Goal: Communication & Community: Answer question/provide support

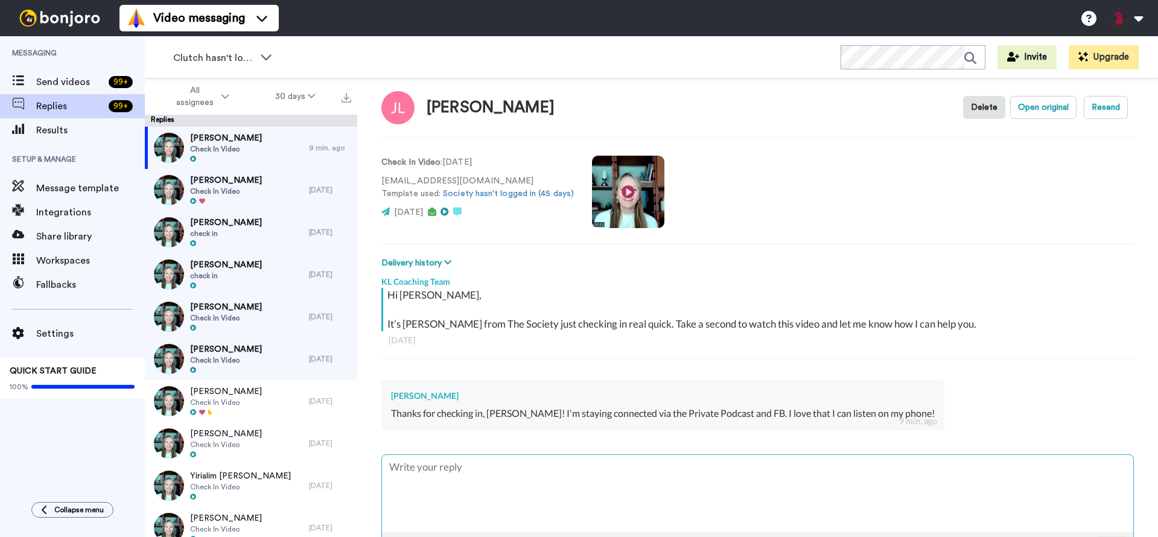
scroll to position [23, 0]
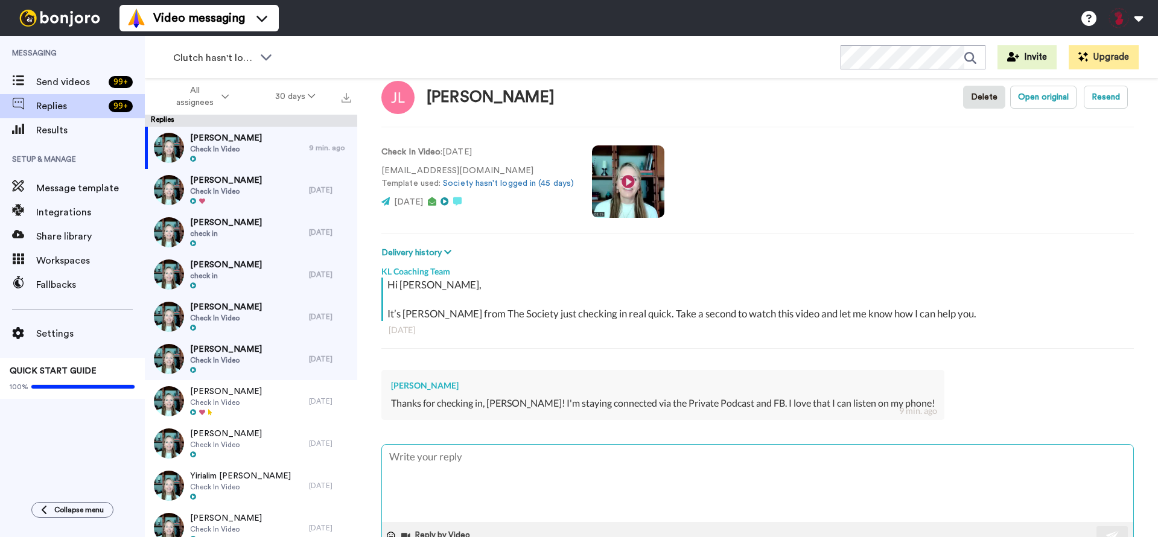
click at [435, 469] on textarea at bounding box center [757, 483] width 751 height 77
type textarea "Th"
type textarea "x"
type textarea "Tha"
type textarea "x"
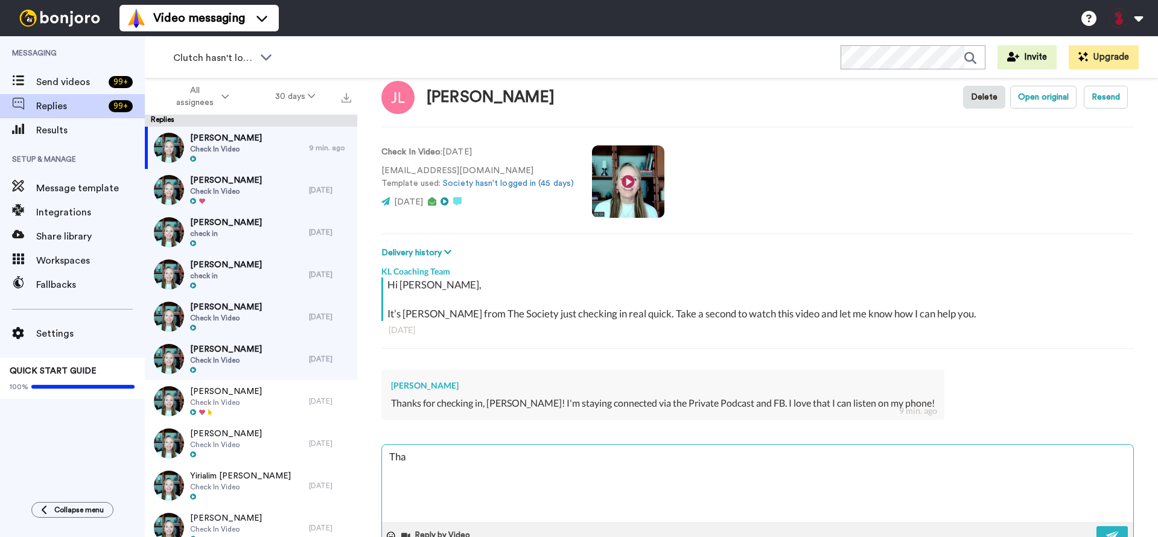
type textarea "That"
type textarea "x"
type textarea "That'"
type textarea "x"
type textarea "That's"
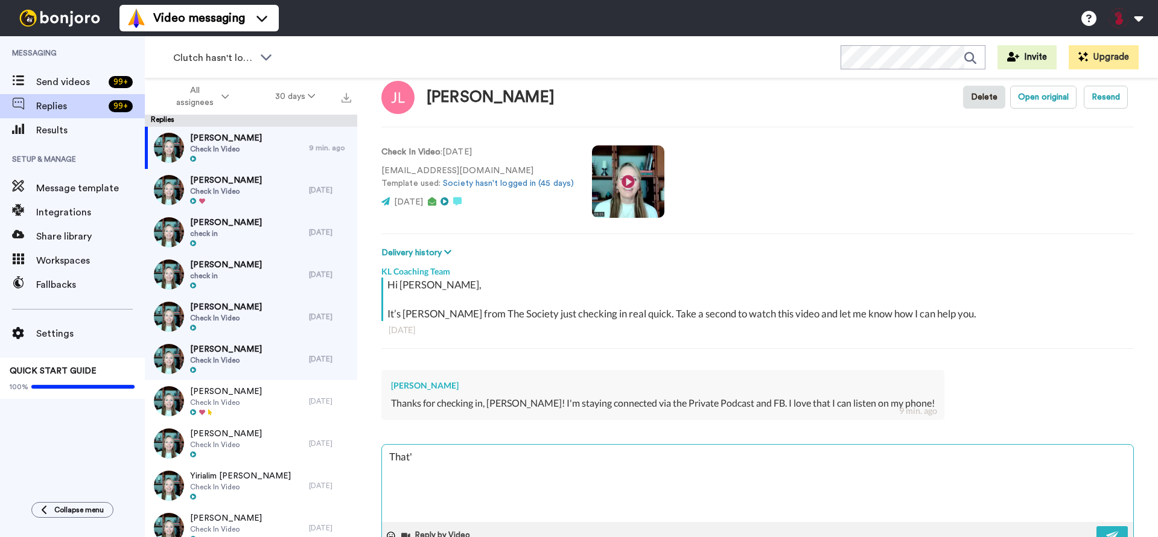
type textarea "x"
type textarea "That's"
type textarea "x"
type textarea "That's a"
type textarea "x"
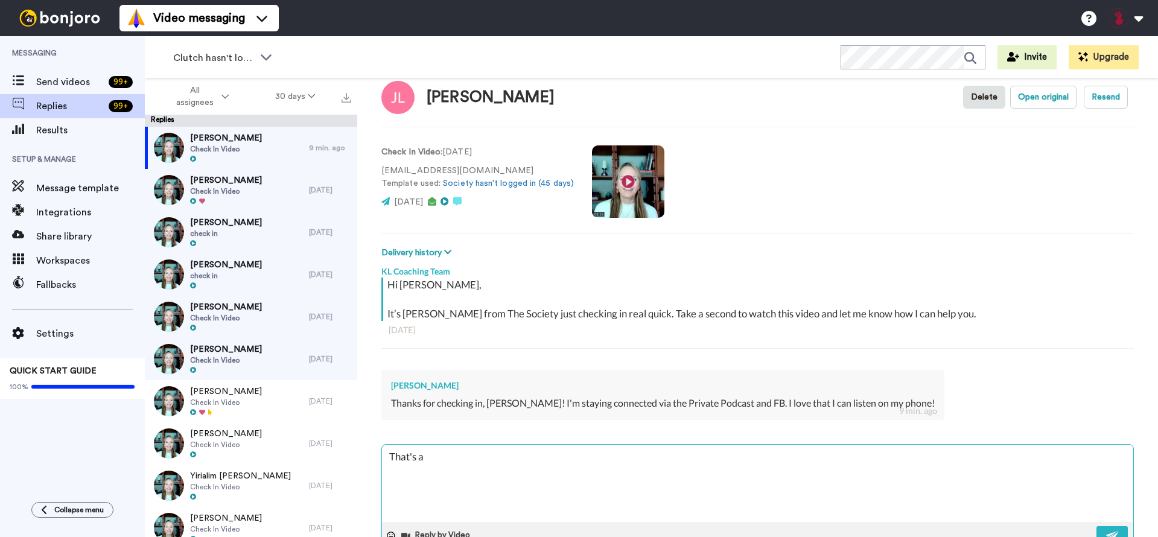
type textarea "That's aw"
type textarea "x"
type textarea "That's awe"
type textarea "x"
type textarea "That's awes"
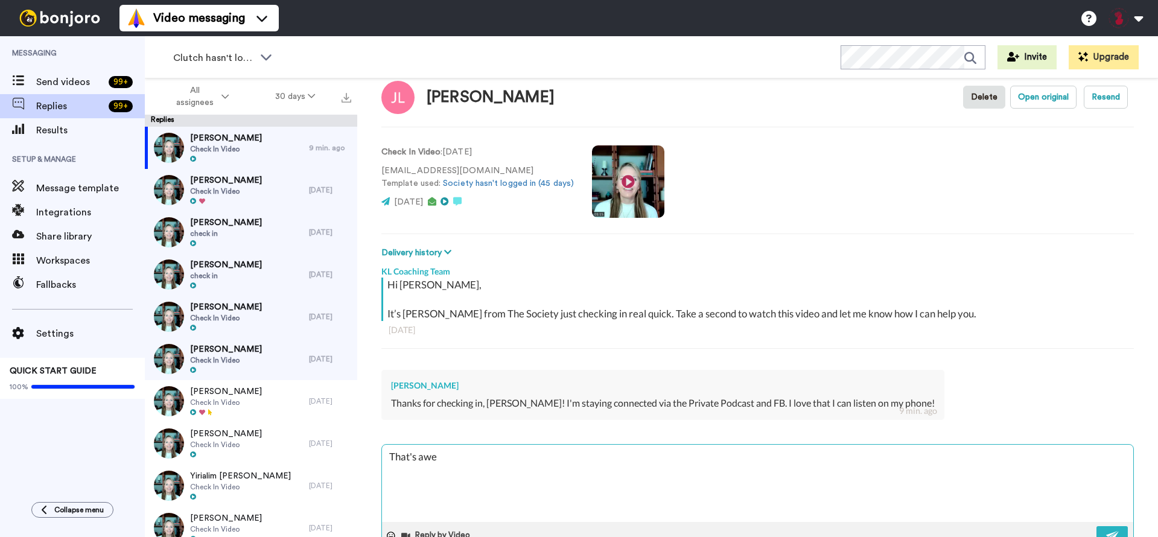
type textarea "x"
type textarea "That's aweso"
type textarea "x"
type textarea "That's awesom"
type textarea "x"
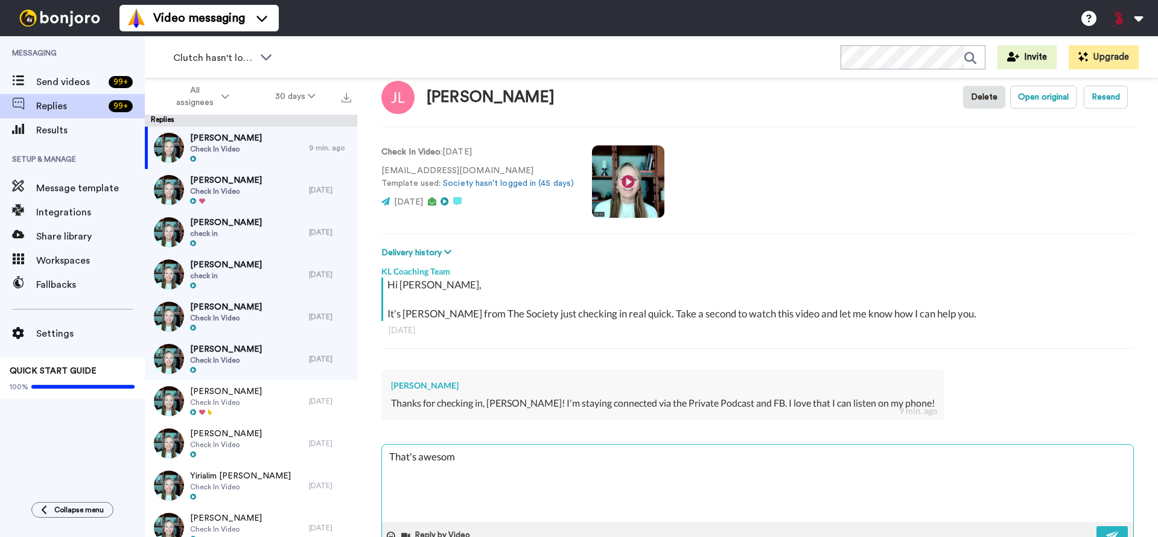
type textarea "That's awesome"
type textarea "x"
type textarea "That's awesome!"
type textarea "x"
type textarea "That's awesome!"
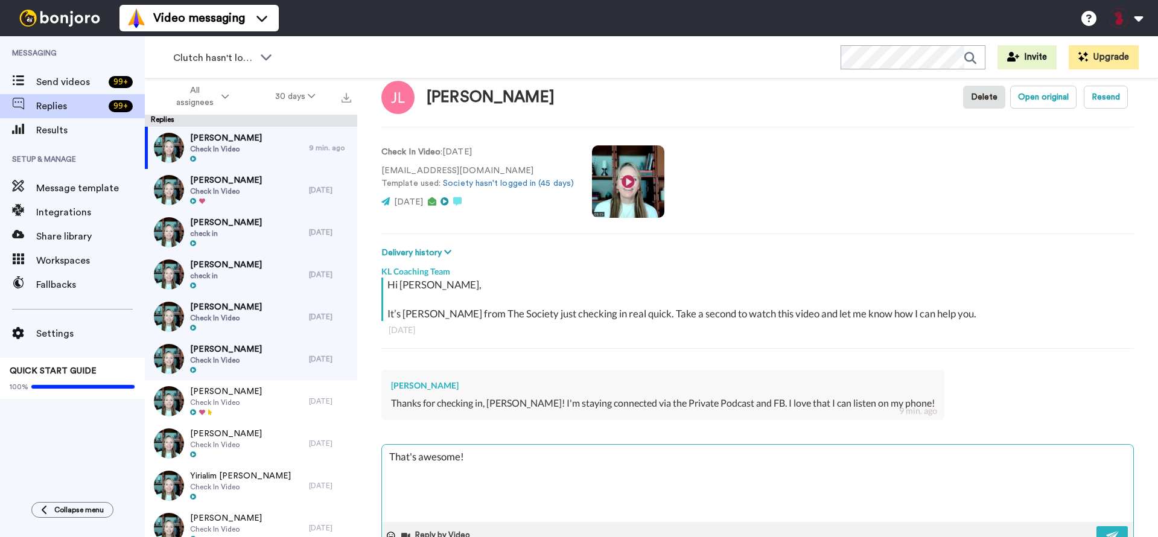
type textarea "x"
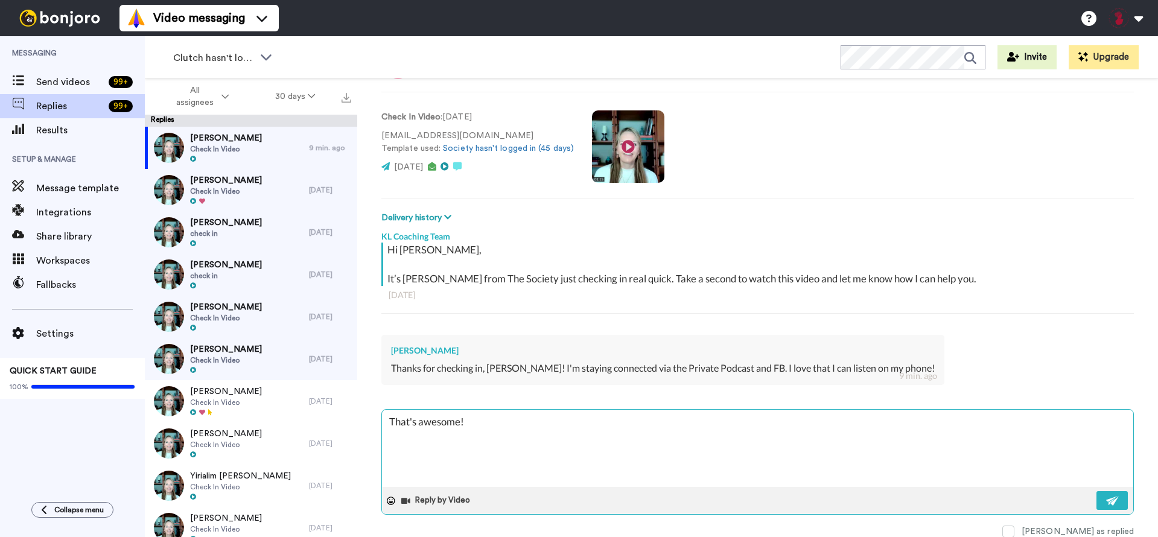
scroll to position [59, 0]
drag, startPoint x: 472, startPoint y: 430, endPoint x: 392, endPoint y: 421, distance: 80.7
click at [392, 421] on textarea "That's awesome!" at bounding box center [757, 447] width 751 height 77
type textarea "T"
type textarea "x"
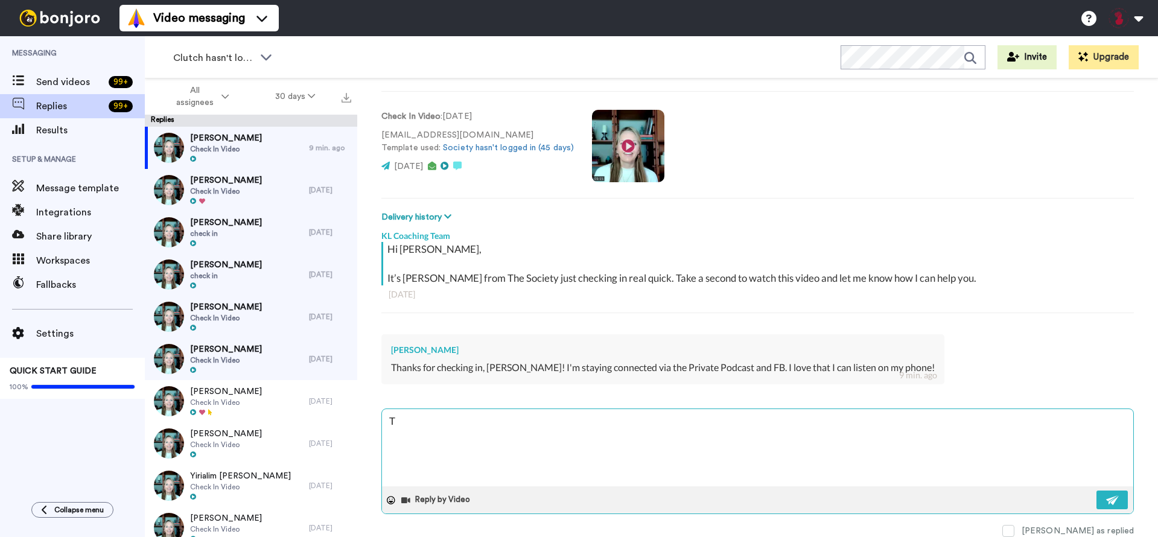
type textarea "Th"
type textarea "x"
type textarea "Tha"
type textarea "x"
type textarea "Than"
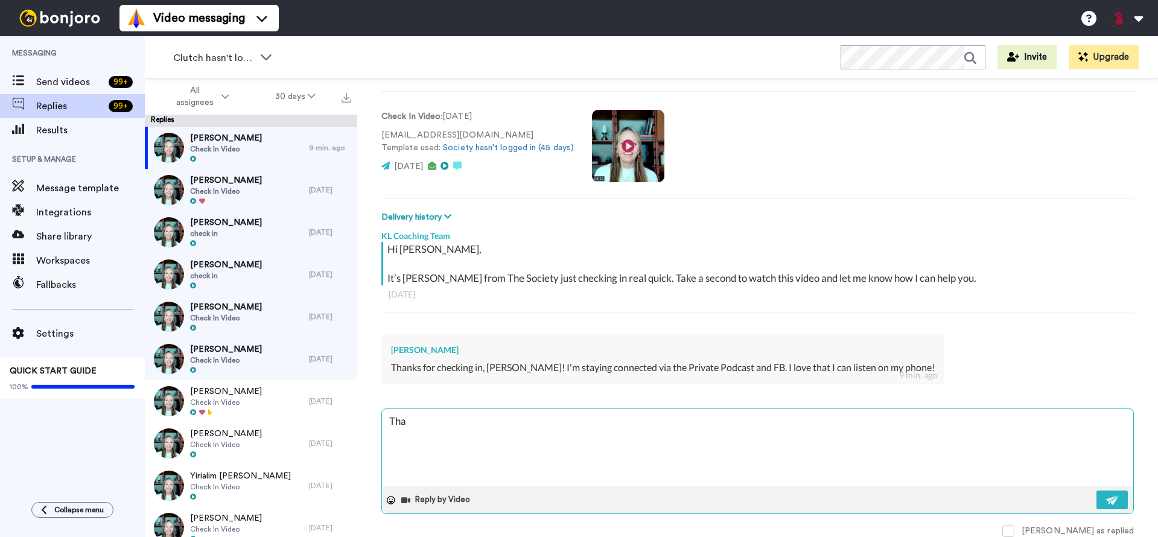
type textarea "x"
type textarea "Thank"
type textarea "x"
type textarea "Thank"
type textarea "x"
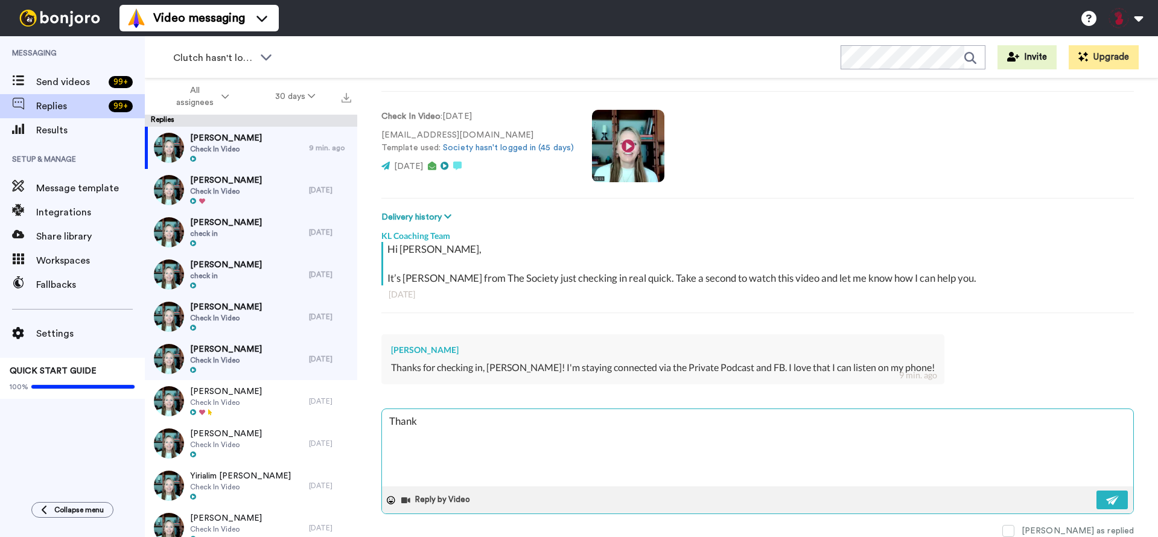
type textarea "Thank y"
type textarea "x"
type textarea "Thank yo"
type textarea "x"
type textarea "Thank you"
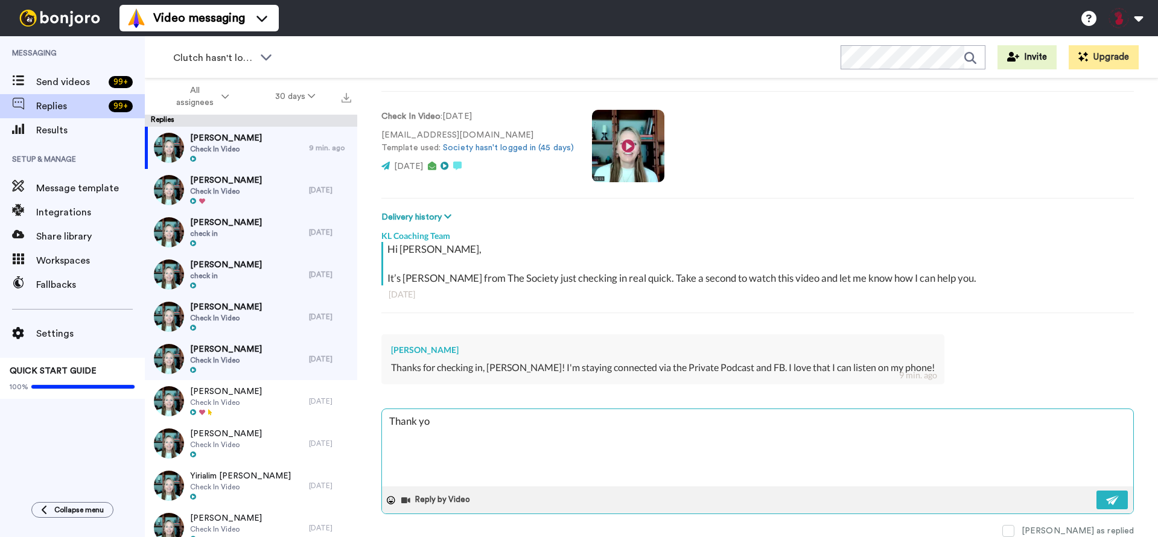
type textarea "x"
type textarea "Thank you"
type textarea "x"
type textarea "Thank you J"
type textarea "x"
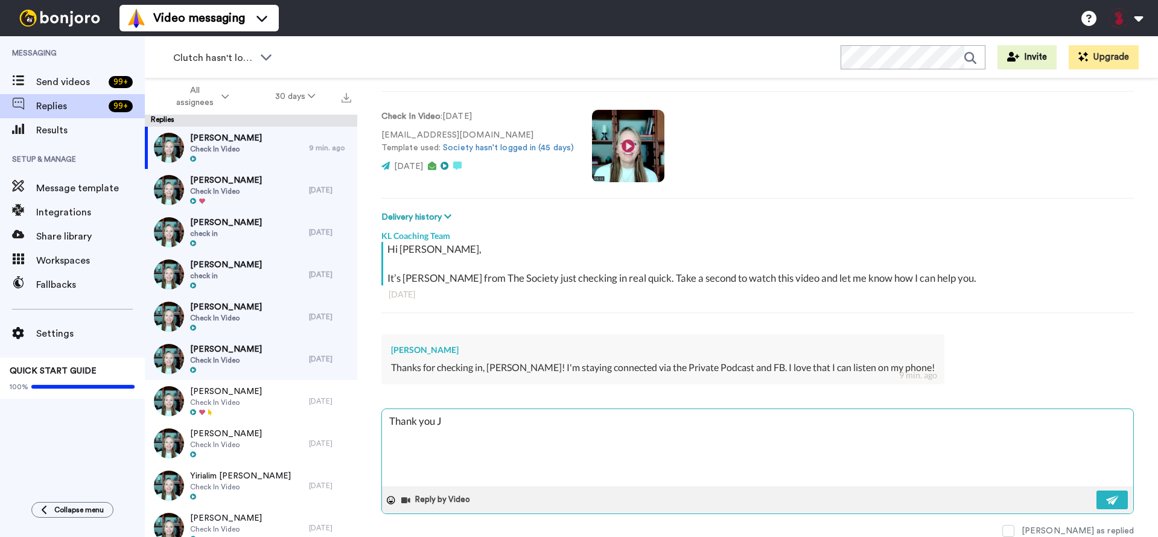
type textarea "Thank you [PERSON_NAME]"
type textarea "x"
type textarea "Thank you J"
type textarea "x"
type textarea "Thank you [PERSON_NAME]"
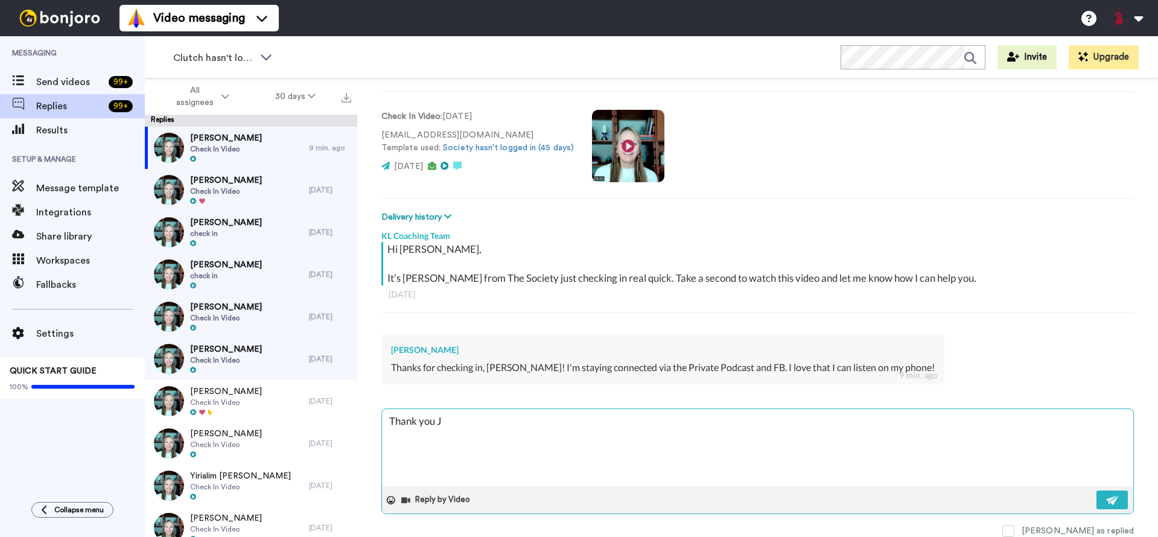
type textarea "x"
type textarea "Thank you [PERSON_NAME]"
type textarea "x"
type textarea "Thank you [PERSON_NAME]"
type textarea "x"
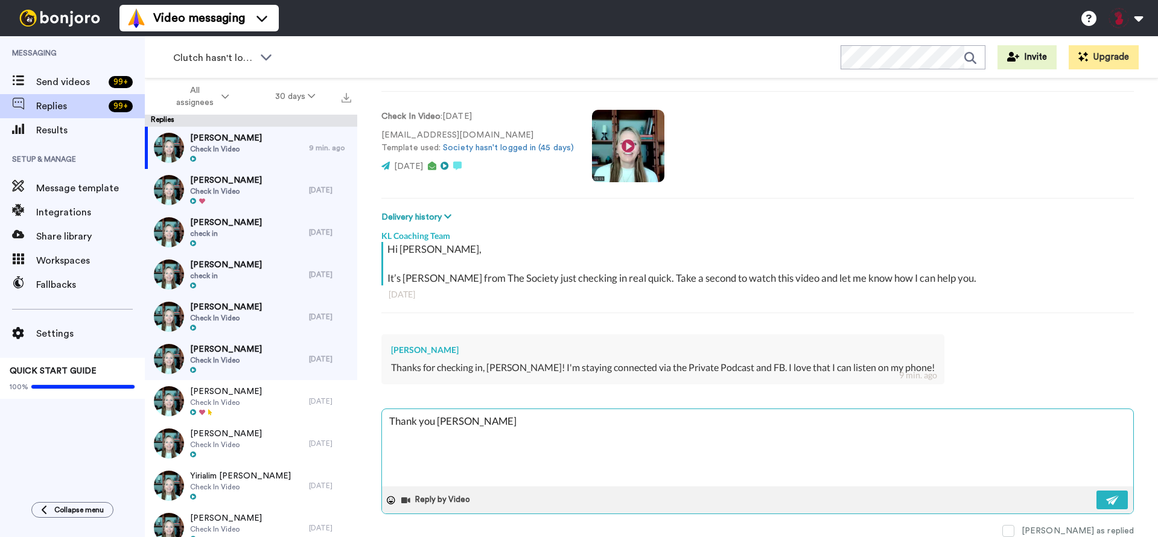
type textarea "Thank you [PERSON_NAME]"
type textarea "x"
type textarea "Thank you [PERSON_NAME]"
type textarea "x"
type textarea "Thank you [PERSON_NAME]"
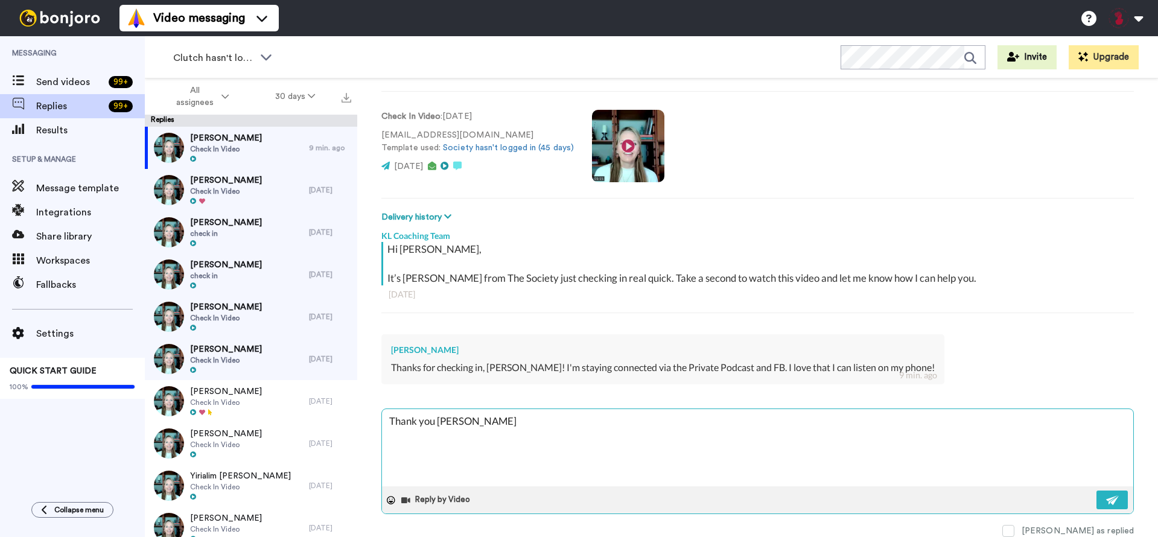
type textarea "x"
type textarea "Thank you [PERSON_NAME]!"
type textarea "x"
type textarea "Thank you [PERSON_NAME]!"
type textarea "x"
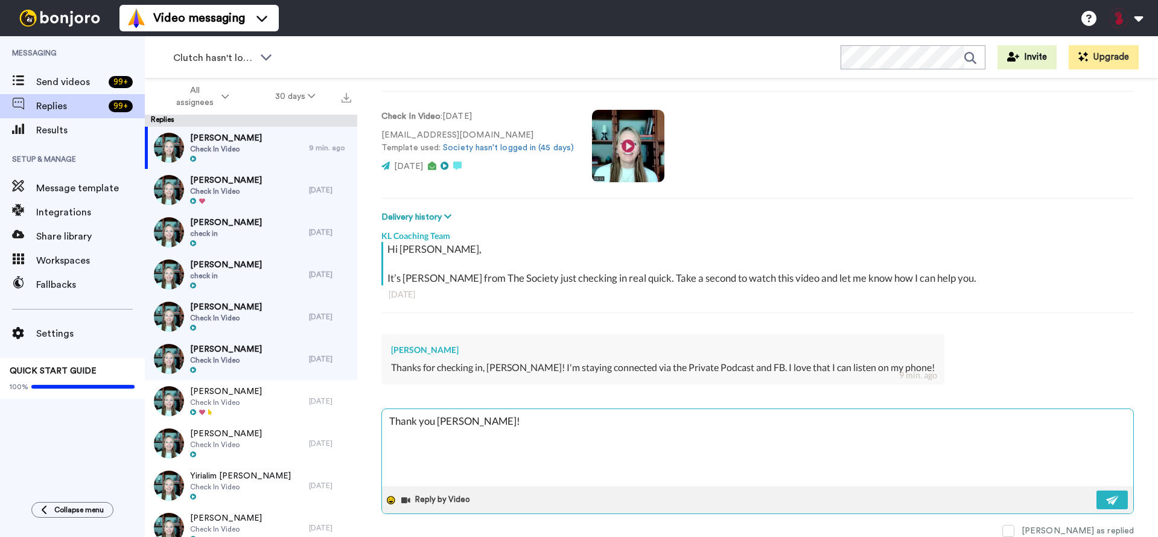
type textarea "Thank you [PERSON_NAME]!"
click at [383, 500] on div at bounding box center [391, 500] width 18 height 18
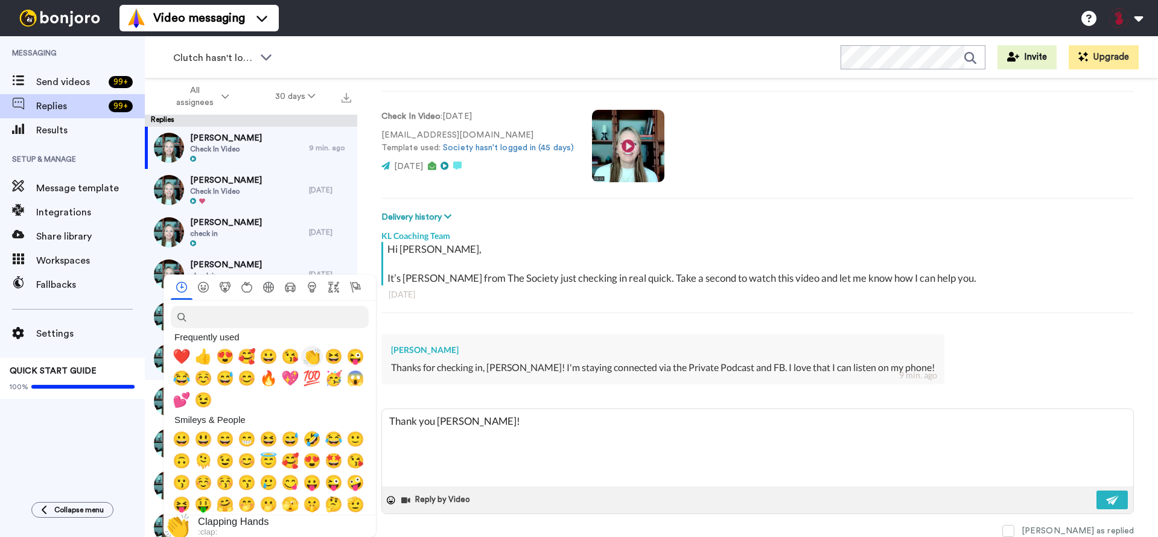
click at [313, 354] on span "👏" at bounding box center [312, 356] width 18 height 17
type textarea "x"
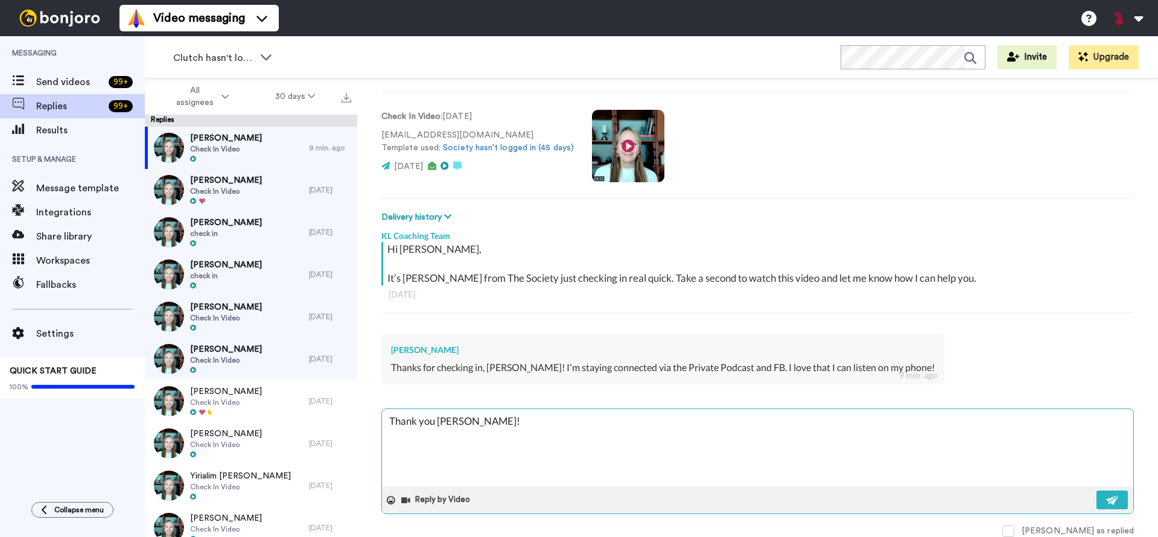
drag, startPoint x: 433, startPoint y: 421, endPoint x: 406, endPoint y: 423, distance: 27.3
click at [406, 423] on textarea "Thank you [PERSON_NAME]! 👏" at bounding box center [757, 447] width 751 height 77
type textarea "That [PERSON_NAME]! 👏"
type textarea "x"
type textarea "That' [PERSON_NAME]! 👏"
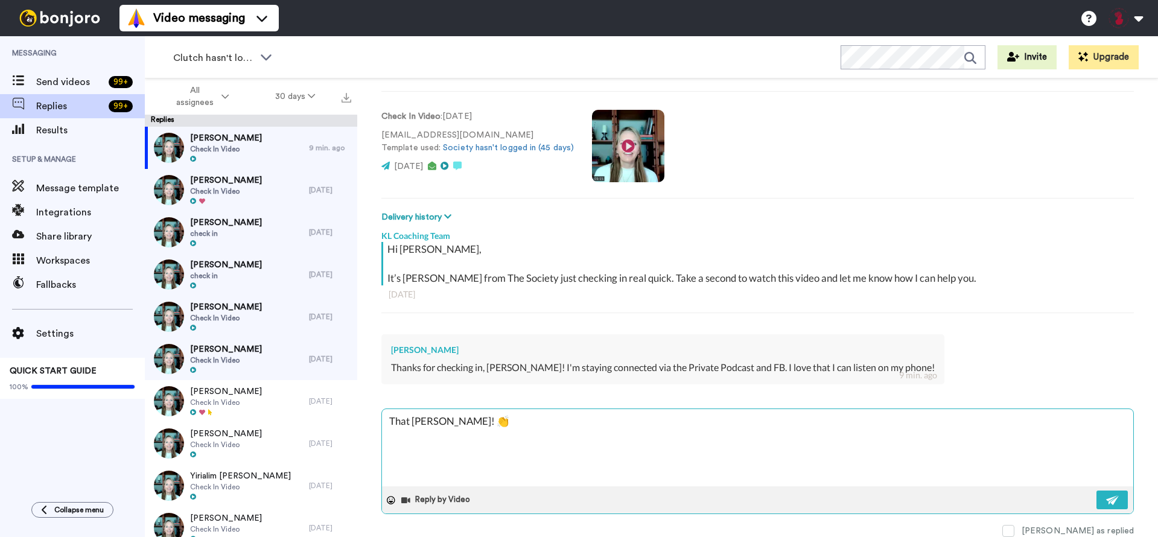
type textarea "x"
type textarea "That's [PERSON_NAME]! 👏"
type textarea "x"
type textarea "That's [PERSON_NAME]! 👏"
type textarea "x"
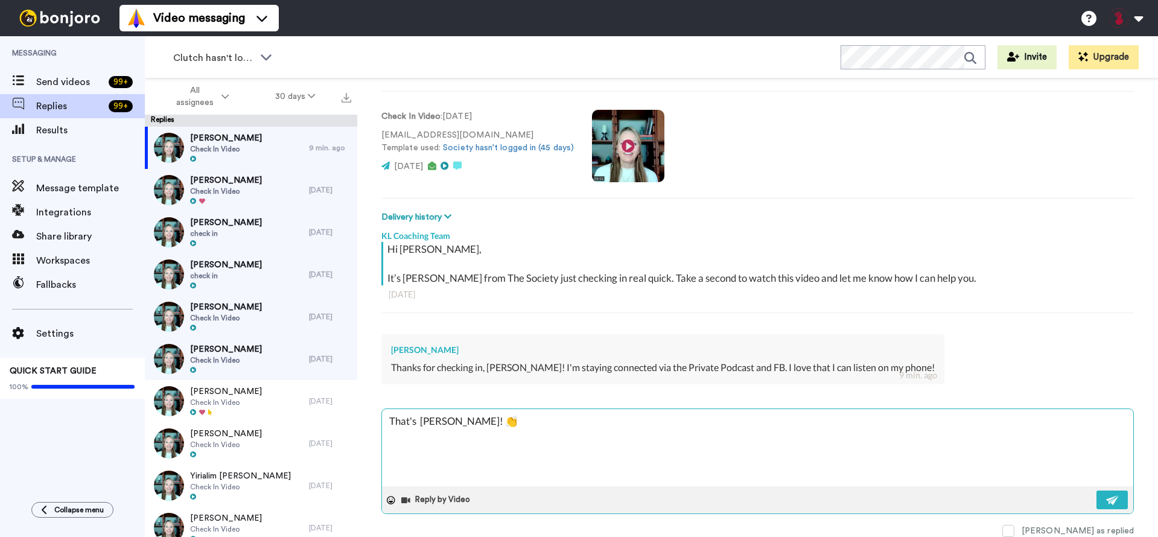
type textarea "That's w [PERSON_NAME]! 👏"
type textarea "x"
type textarea "That's wo [PERSON_NAME]! 👏"
type textarea "x"
type textarea "That's won [PERSON_NAME]! 👏"
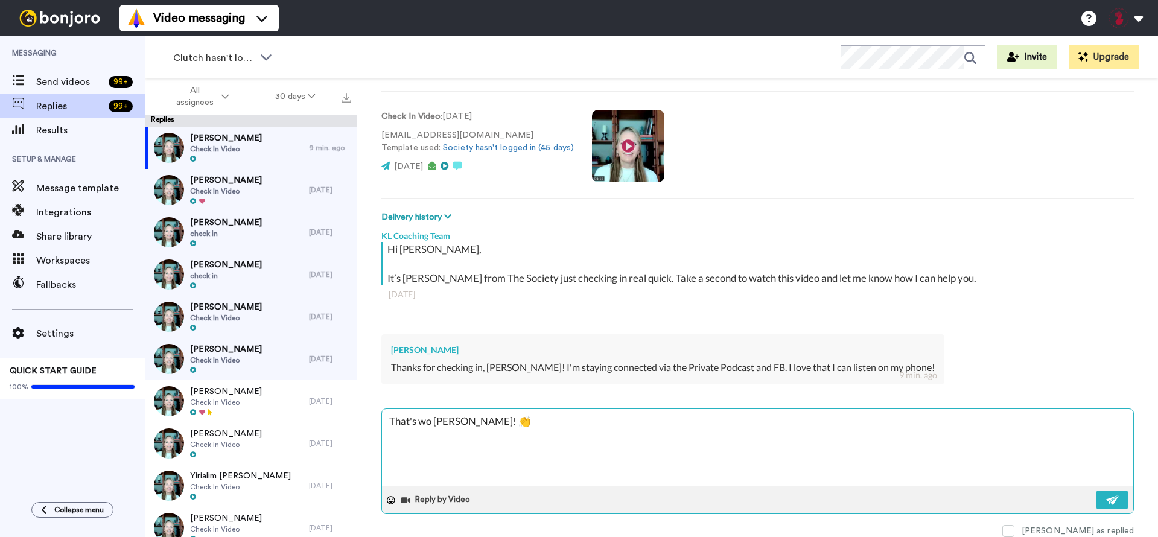
type textarea "x"
type textarea "That's [PERSON_NAME]! 👏"
type textarea "x"
type textarea "That's wonde [PERSON_NAME]! 👏"
type textarea "x"
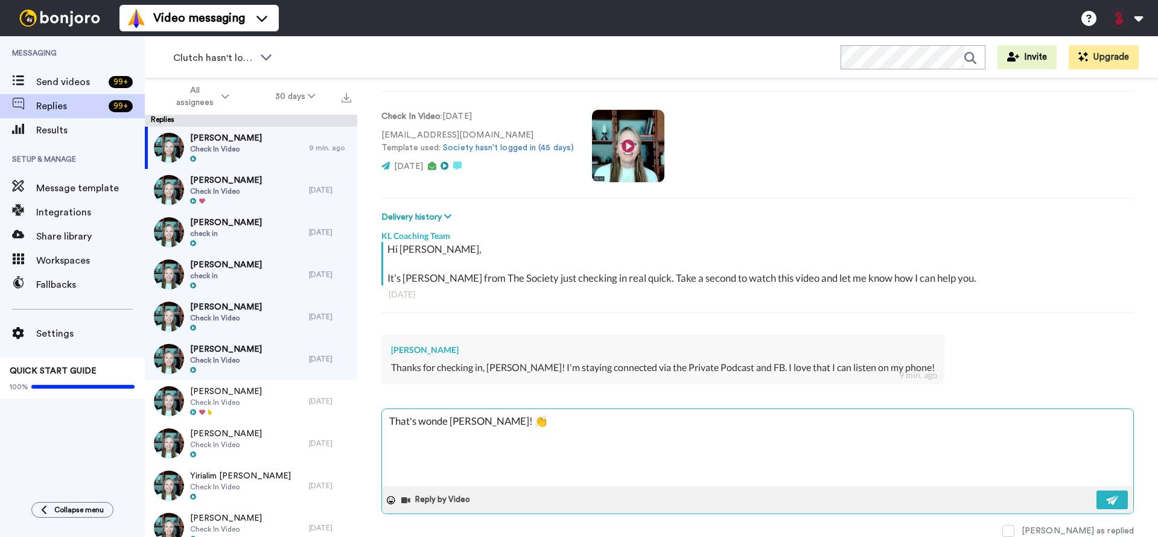
type textarea "That's wonder [PERSON_NAME]! 👏"
type textarea "x"
type textarea "That's wonderf [PERSON_NAME]! 👏"
type textarea "x"
type textarea "That's wonderfu [PERSON_NAME]! 👏"
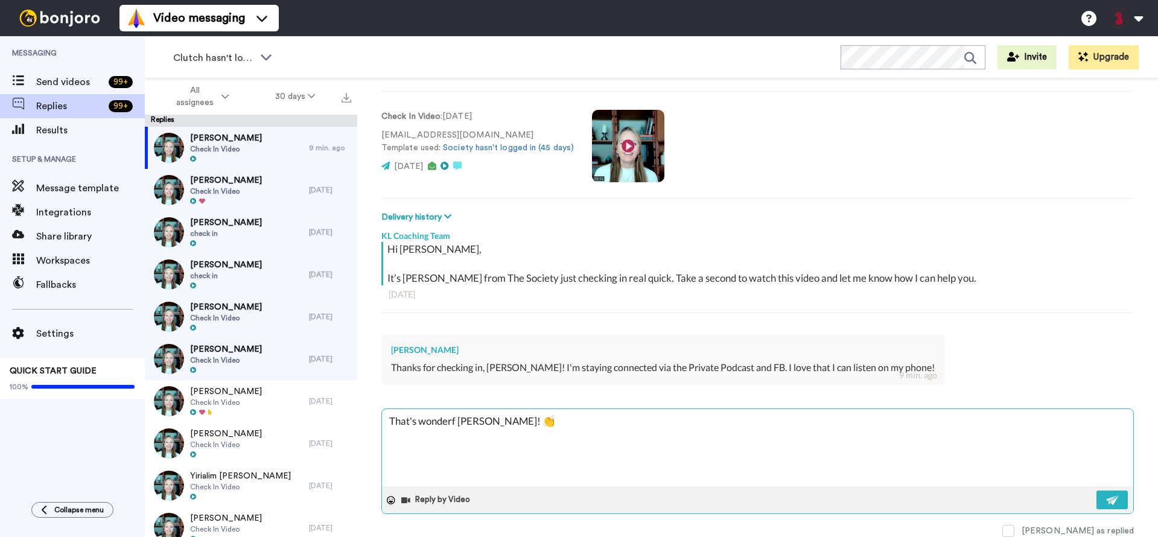
type textarea "x"
type textarea "That's wonderful [PERSON_NAME]! 👏"
type textarea "x"
click at [561, 425] on textarea "That's wonderful [PERSON_NAME]! 👏" at bounding box center [757, 447] width 751 height 77
type textarea "That's wonderful [PERSON_NAME]! 👏"
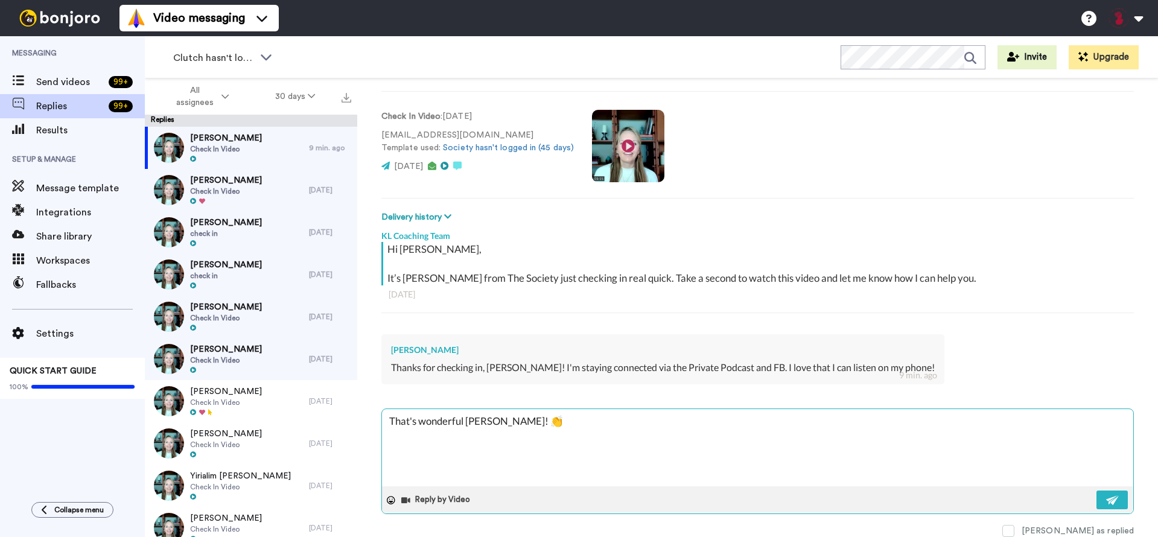
type textarea "x"
type textarea "That's wonderful [PERSON_NAME]! 👏 R"
type textarea "x"
type textarea "That's wonderful [PERSON_NAME]! 👏 RI"
type textarea "x"
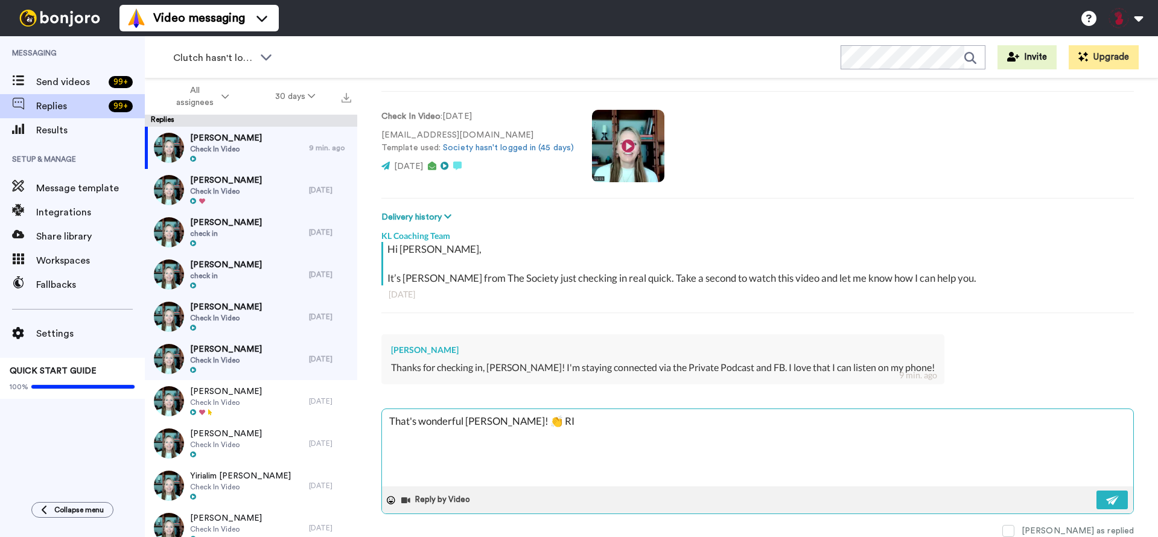
type textarea "That's wonderful [PERSON_NAME]! 👏 RIg"
type textarea "x"
type textarea "That's wonderful [PERSON_NAME]! 👏 RIgh"
type textarea "x"
type textarea "That's wonderful [PERSON_NAME]! 👏 RIght"
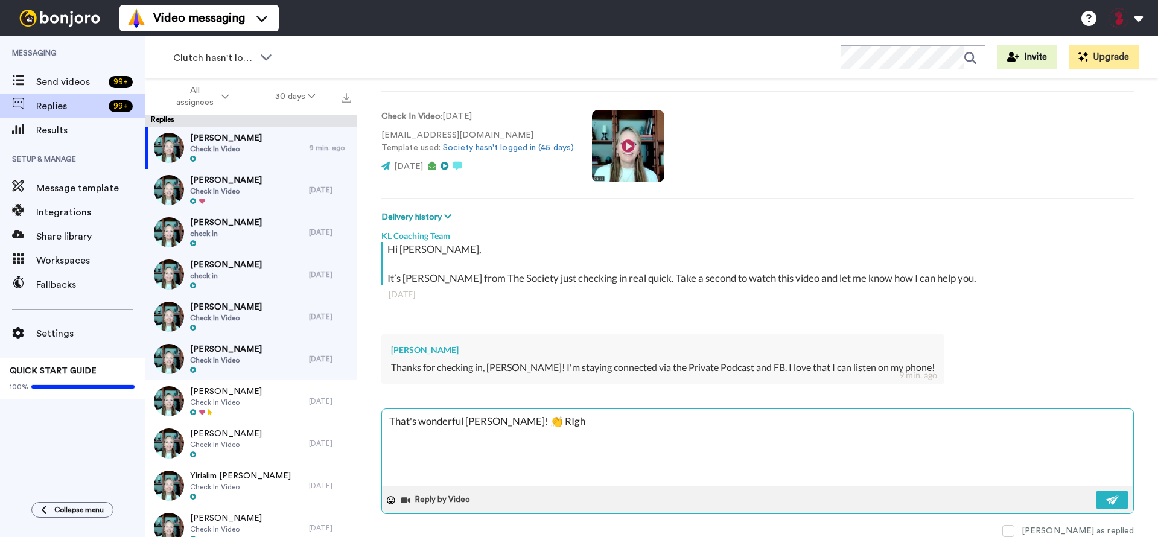
type textarea "x"
type textarea "That's wonderful [PERSON_NAME]! 👏 RIgh"
type textarea "x"
type textarea "That's wonderful [PERSON_NAME]! 👏 RIg"
type textarea "x"
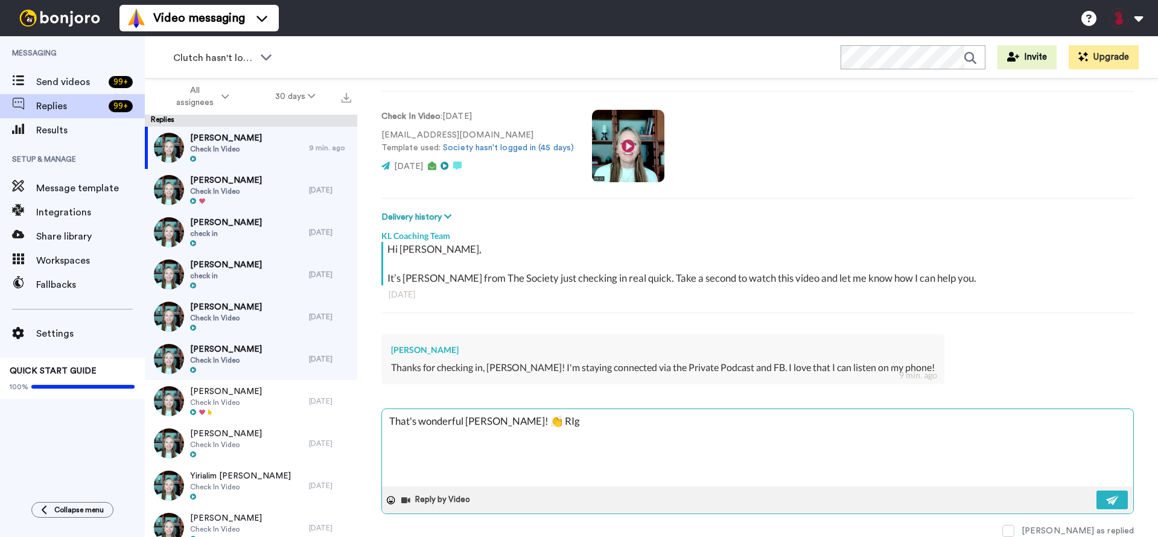
type textarea "That's wonderful [PERSON_NAME]! 👏 RI"
type textarea "x"
type textarea "That's wonderful [PERSON_NAME]! 👏 R"
type textarea "x"
type textarea "That's wonderful [PERSON_NAME]! 👏 Ri"
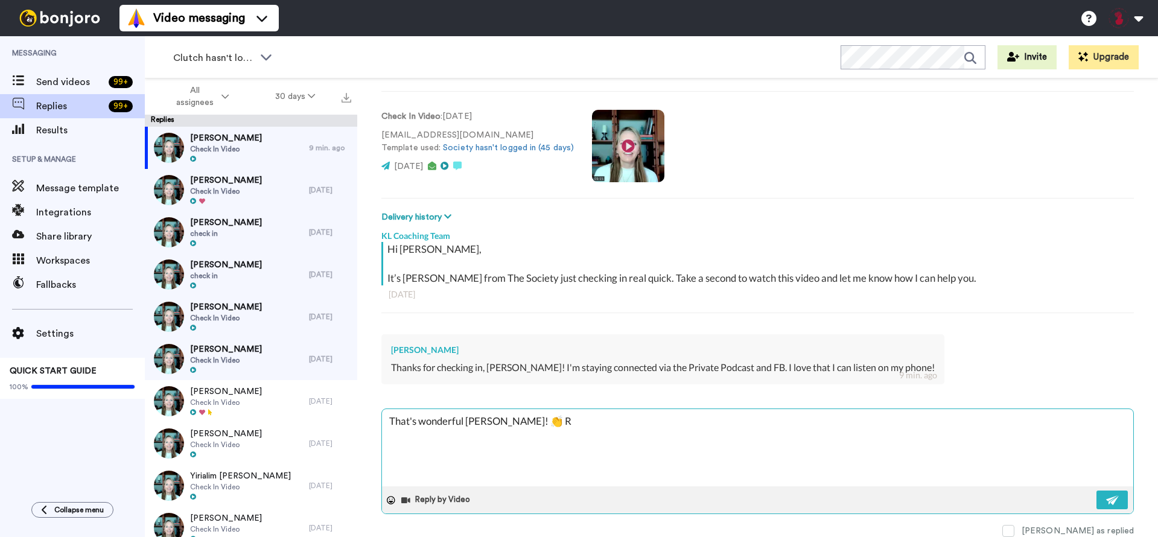
type textarea "x"
type textarea "That's wonderful [PERSON_NAME]! 👏 Rig"
type textarea "x"
type textarea "That's wonderful [PERSON_NAME]! 👏 Righ"
type textarea "x"
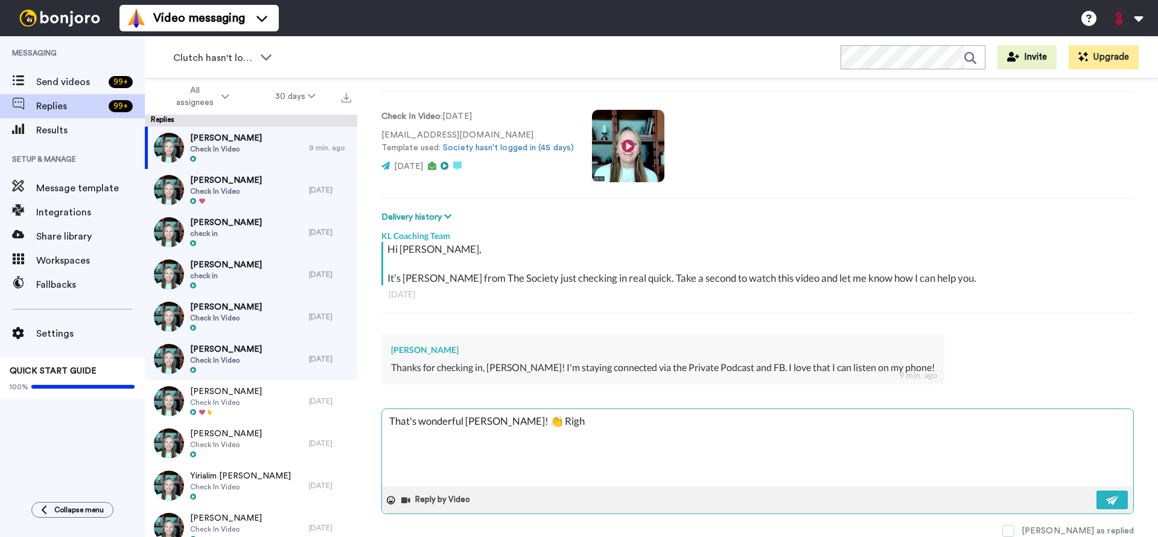
type textarea "That's wonderful [PERSON_NAME]! 👏 Right"
type textarea "x"
type textarea "That's wonderful [PERSON_NAME]! 👏 Right"
type textarea "x"
type textarea "That's wonderful [PERSON_NAME]! 👏 Right I"
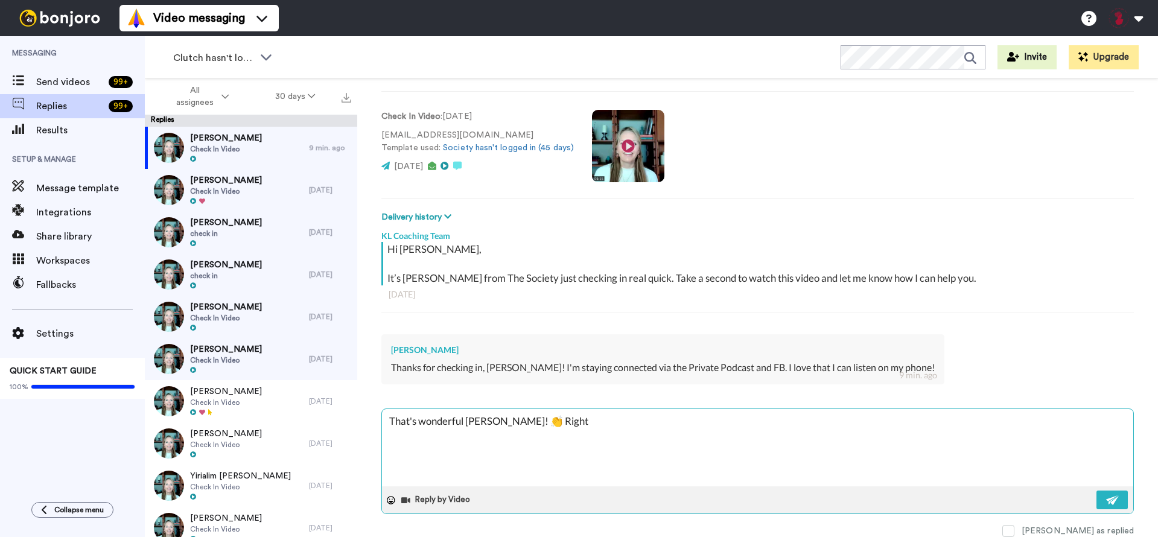
type textarea "x"
type textarea "That's wonderful [PERSON_NAME]! 👏 Right I"
type textarea "x"
type textarea "That's wonderful [PERSON_NAME]! 👏 Right I a"
type textarea "x"
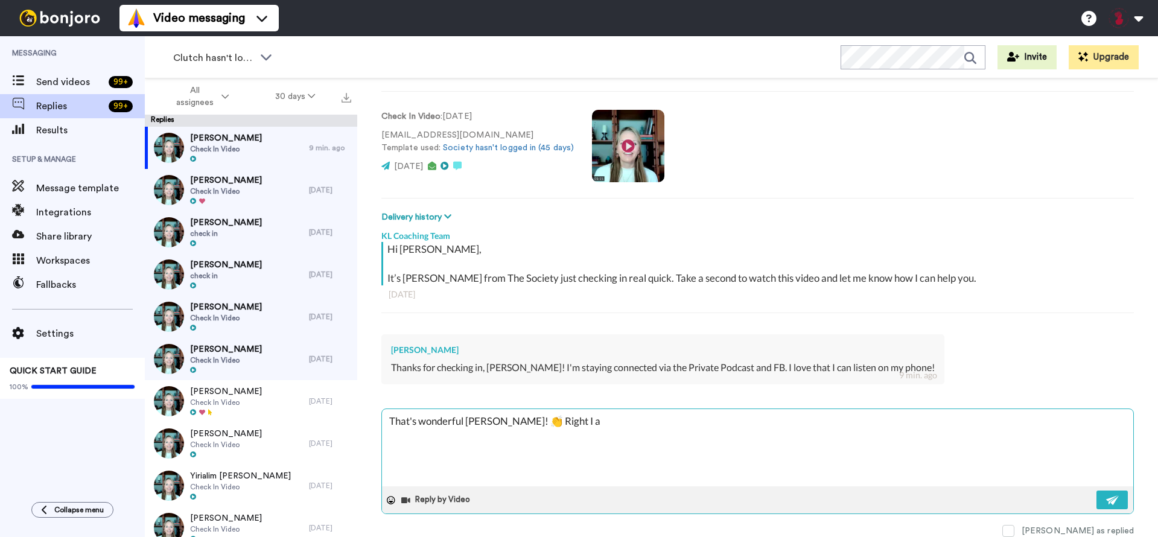
type textarea "That's wonderful [PERSON_NAME]! 👏 Right I ab"
type textarea "x"
type textarea "That's wonderful [PERSON_NAME]! 👏 Right I abs"
type textarea "x"
type textarea "That's wonderful [PERSON_NAME]! 👏 Right I abso"
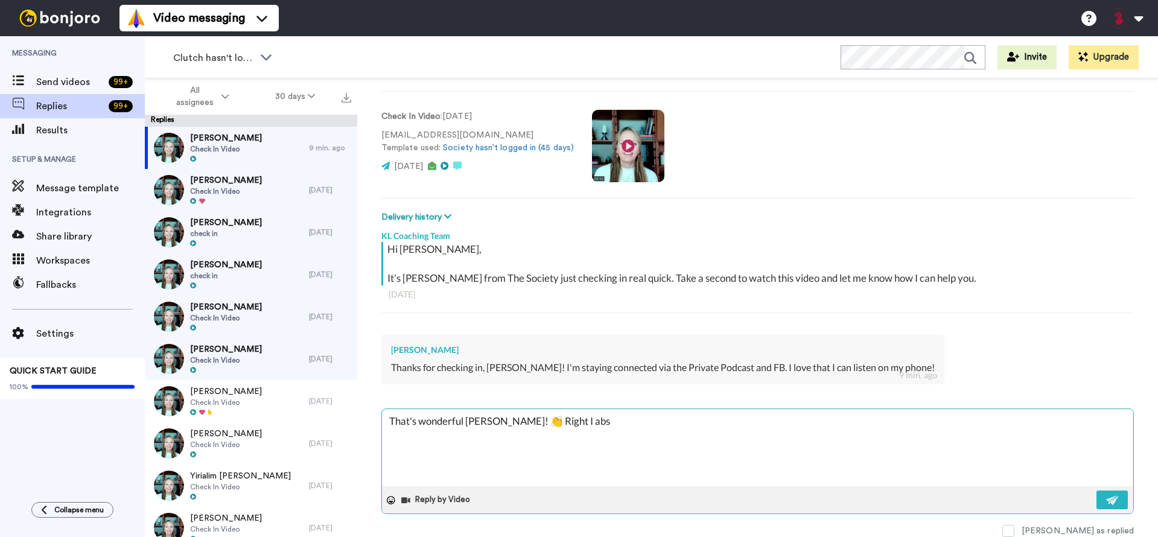
type textarea "x"
type textarea "That's wonderful [PERSON_NAME]! 👏 Right I absol"
type textarea "x"
type textarea "That's wonderful [PERSON_NAME]! 👏 Right I absolu"
type textarea "x"
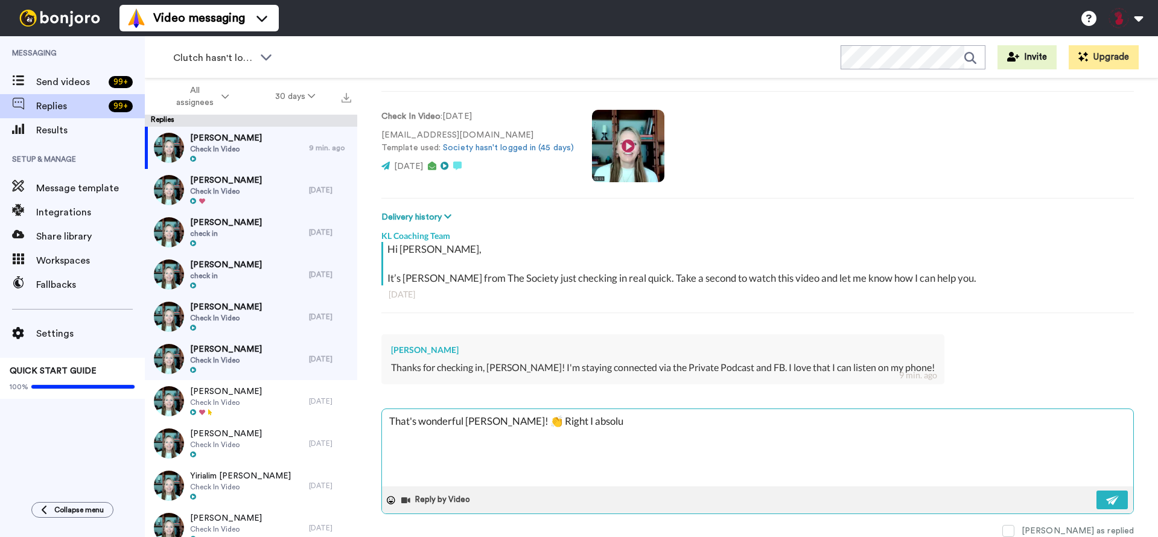
type textarea "That's wonderful [PERSON_NAME]! 👏 Right I absolut"
type textarea "x"
type textarea "That's wonderful [PERSON_NAME]! 👏 Right I absolutl"
type textarea "x"
type textarea "That's wonderful [PERSON_NAME]! 👏 Right I absolut"
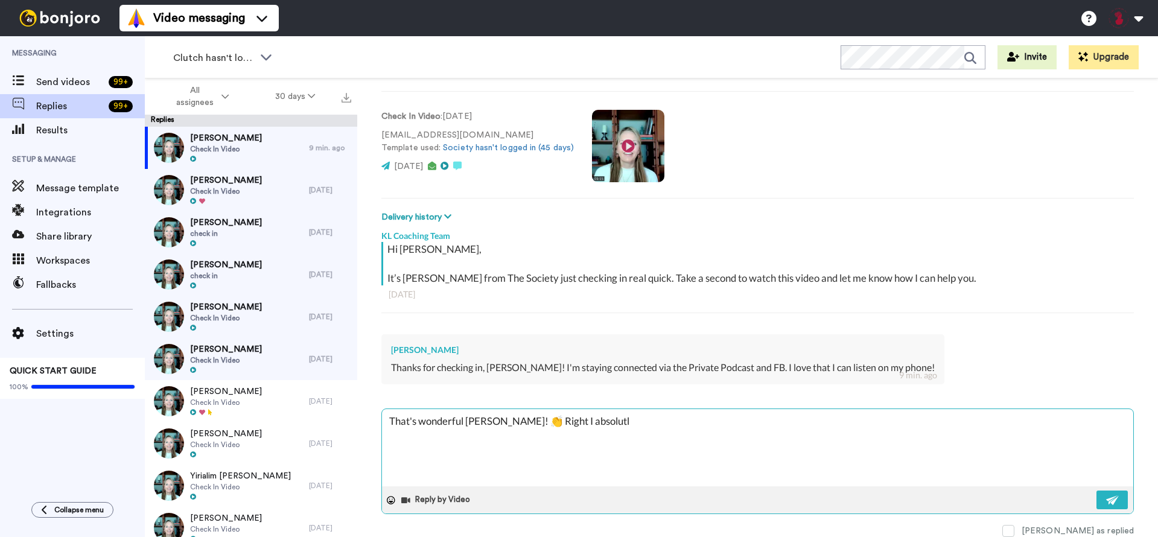
type textarea "x"
type textarea "That's wonderful [PERSON_NAME]! 👏 Right I absolute"
type textarea "x"
type textarea "That's wonderful [PERSON_NAME]! 👏 Right I absolutel"
type textarea "x"
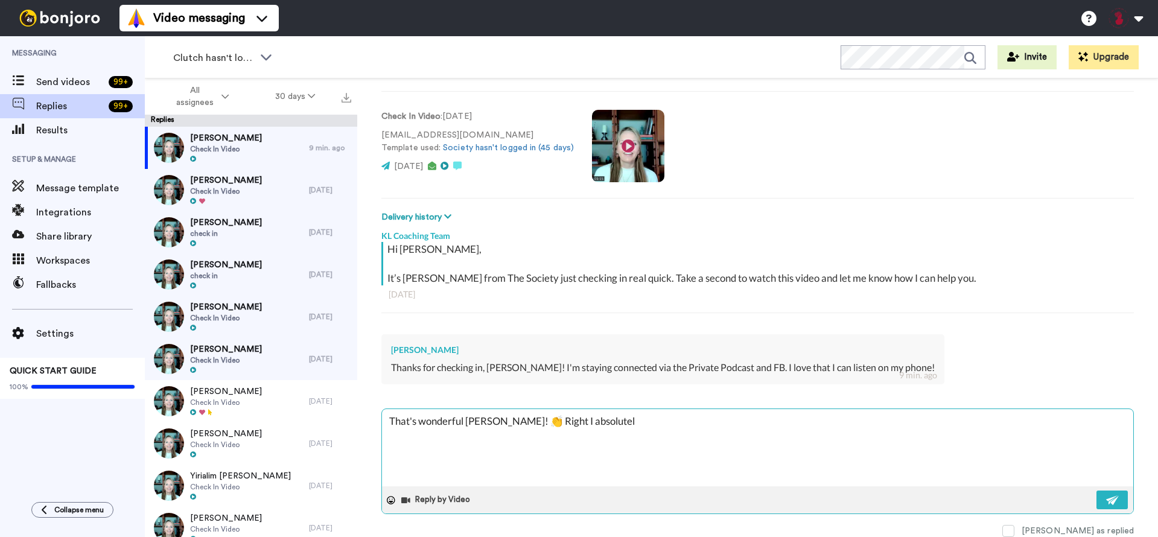
type textarea "That's wonderful [PERSON_NAME]! 👏 Right I absolutely"
type textarea "x"
type textarea "That's wonderful [PERSON_NAME]! 👏 Right I absolutely"
type textarea "x"
type textarea "That's wonderful [PERSON_NAME]! 👏 Right I absolutely l"
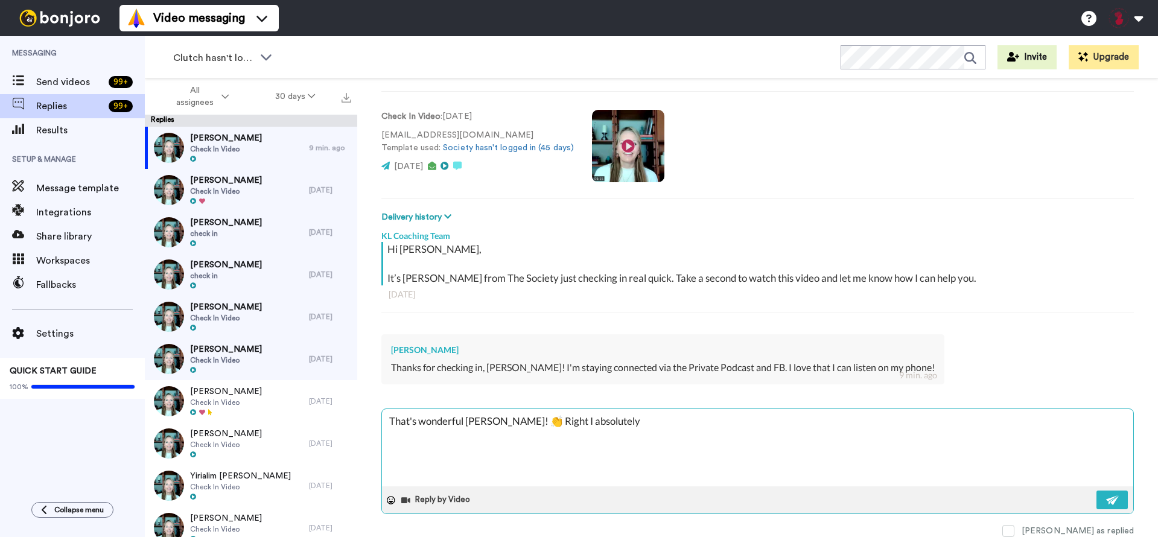
type textarea "x"
type textarea "That's wonderful [PERSON_NAME]! 👏 Right I absolutely lo"
type textarea "x"
type textarea "That's wonderful [PERSON_NAME]! 👏 Right I absolutely lov"
type textarea "x"
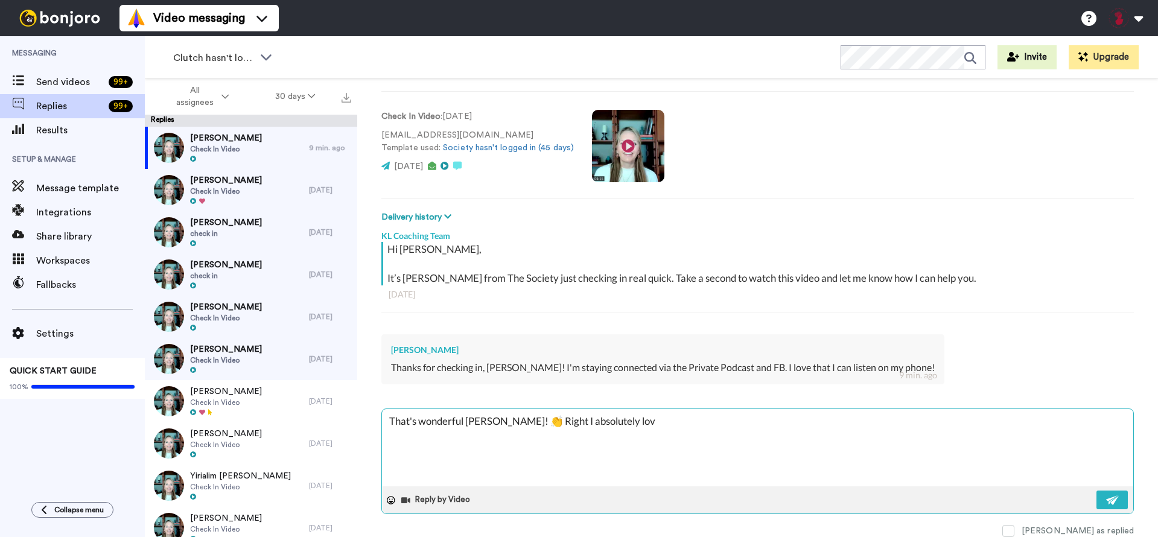
type textarea "That's wonderful [PERSON_NAME]! 👏 Right I absolutely love"
type textarea "x"
type textarea "That's wonderful [PERSON_NAME]! 👏 Right I absolutely love"
type textarea "x"
type textarea "That's wonderful [PERSON_NAME]! 👏 Right I absolutely love t"
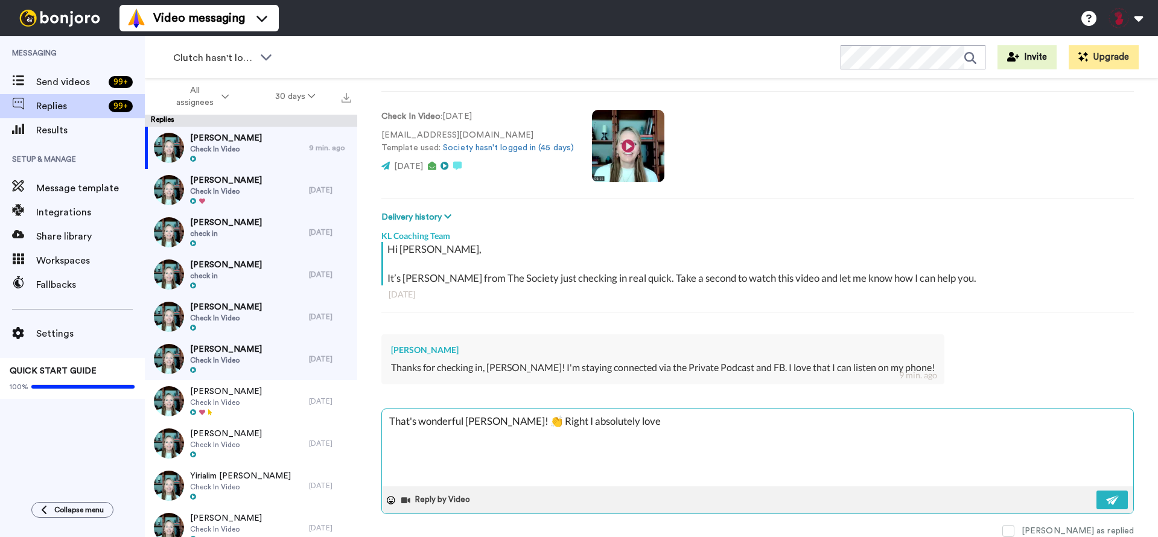
type textarea "x"
type textarea "That's wonderful [PERSON_NAME]! 👏 Right I absolutely love th"
type textarea "x"
type textarea "That's wonderful [PERSON_NAME]! 👏 Right I absolutely love tha"
type textarea "x"
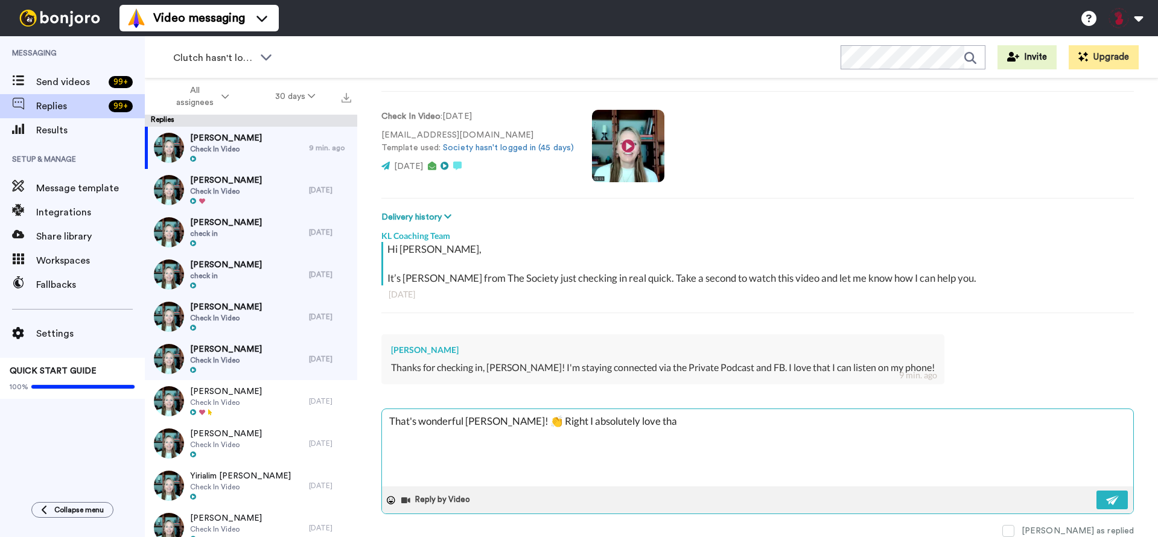
type textarea "That's wonderful [PERSON_NAME]! 👏 Right I absolutely love that"
type textarea "x"
type textarea "That's wonderful [PERSON_NAME]! 👏 Right I absolutely love that"
type textarea "x"
type textarea "That's wonderful [PERSON_NAME]! 👏 Right I absolutely love that f"
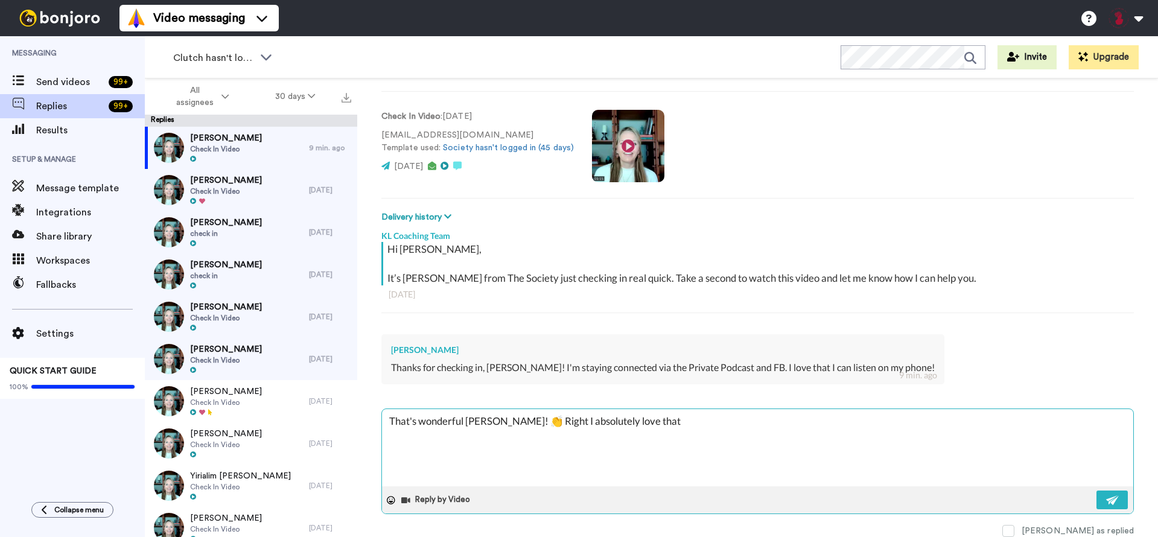
type textarea "x"
type textarea "That's wonderful [PERSON_NAME]! 👏 Right I absolutely love that fe"
type textarea "x"
type textarea "That's wonderful [PERSON_NAME]! 👏 Right I absolutely love that fea"
type textarea "x"
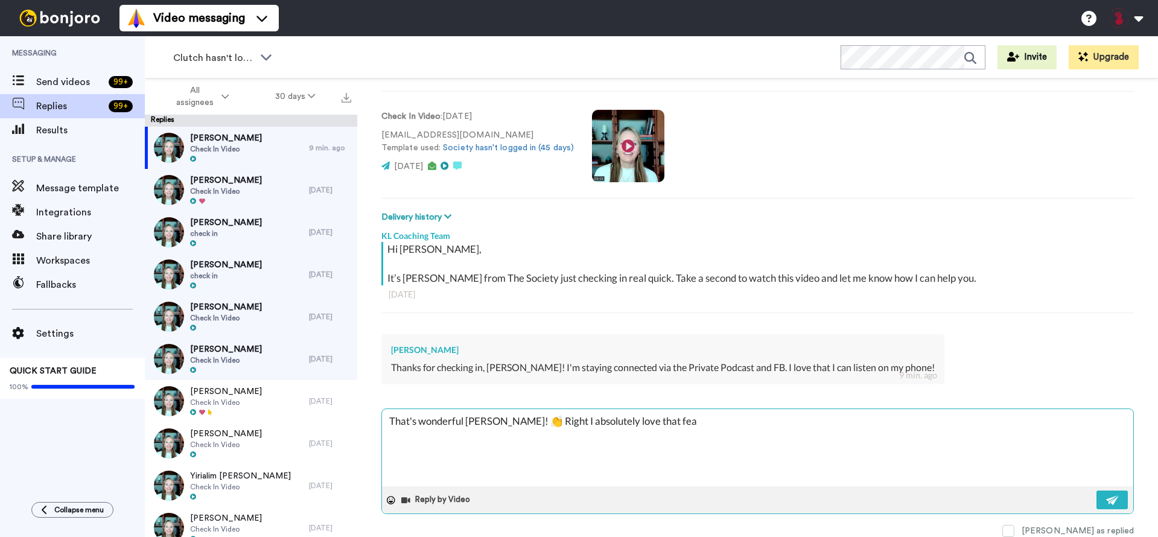
type textarea "That's wonderful [PERSON_NAME]! 👏 Right I absolutely love that feat"
type textarea "x"
type textarea "That's wonderful [PERSON_NAME]! 👏 Right I absolutely love that featu"
type textarea "x"
type textarea "That's wonderful [PERSON_NAME]! 👏 Right I absolutely love that featur"
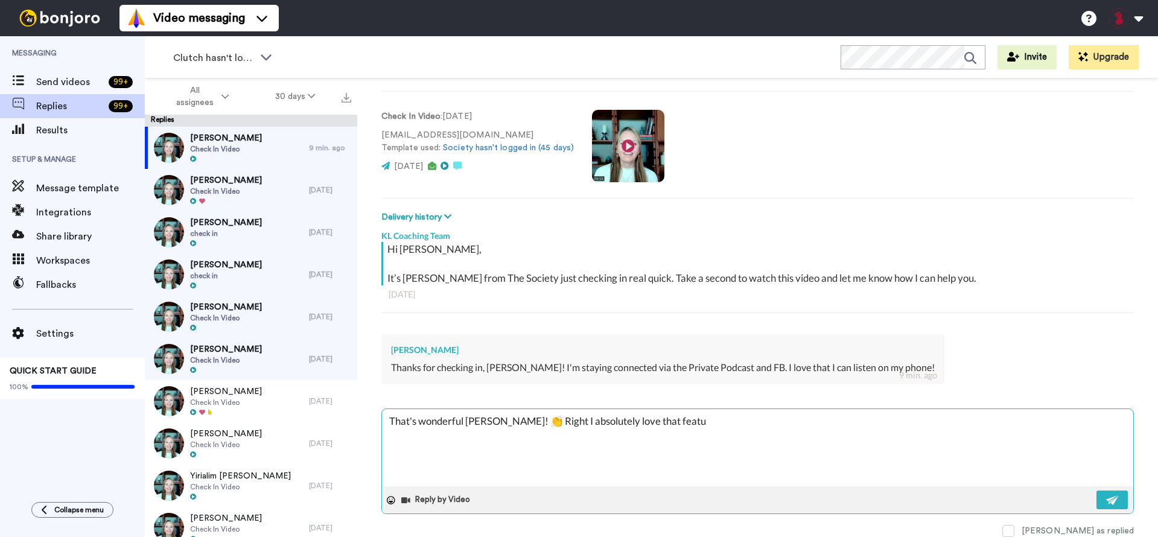
type textarea "x"
type textarea "That's wonderful [PERSON_NAME]! 👏 Right I absolutely love that feature"
type textarea "x"
type textarea "That's wonderful [PERSON_NAME]! 👏 Right I absolutely love that feature,"
type textarea "x"
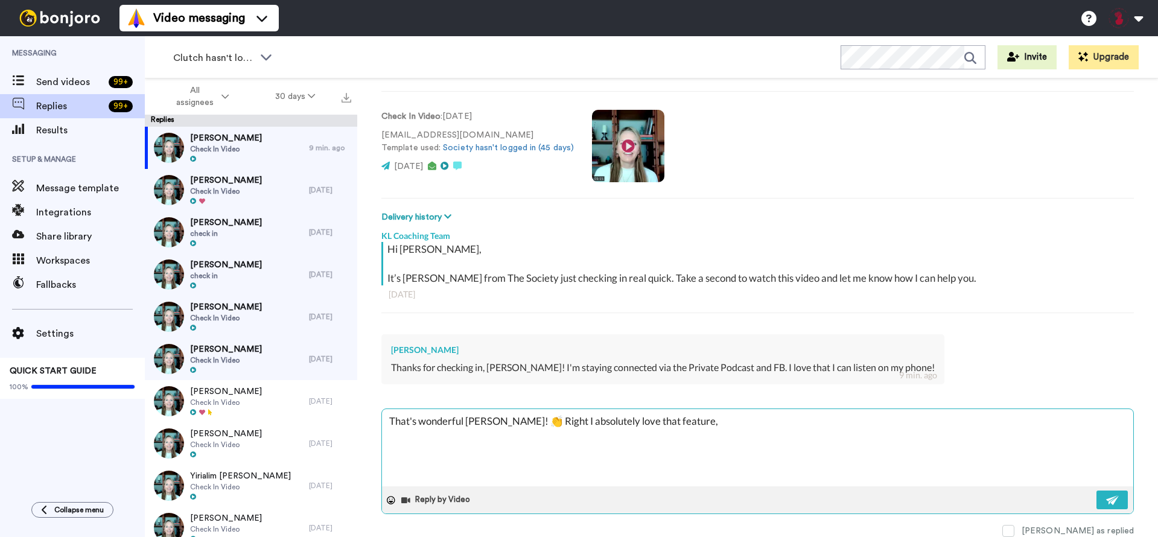
type textarea "That's wonderful [PERSON_NAME]! 👏 Right I absolutely love that feature,"
type textarea "x"
type textarea "That's wonderful [PERSON_NAME]! 👏 Right I absolutely love that feature, i"
type textarea "x"
click at [1106, 498] on img at bounding box center [1112, 500] width 13 height 10
